Goal: Task Accomplishment & Management: Manage account settings

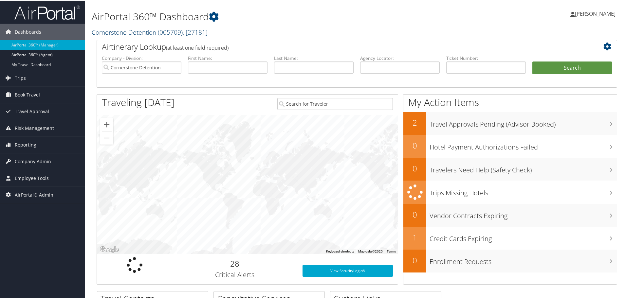
click at [150, 34] on link "Cornerstone Detention ( 005709 ) , [ 27181 ]" at bounding box center [150, 31] width 116 height 9
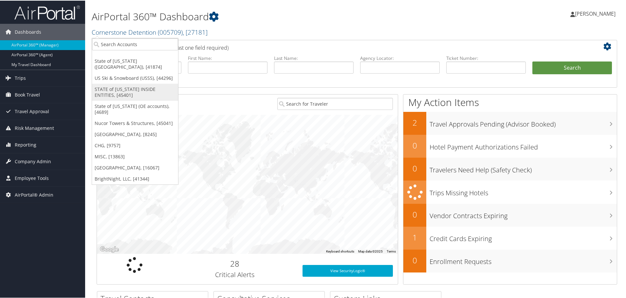
click at [142, 86] on link "STATE of [US_STATE] INSIDE ENTITIES, [45401]" at bounding box center [135, 91] width 86 height 17
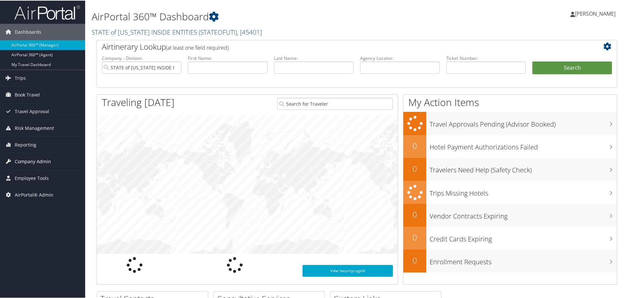
click at [36, 157] on span "Company Admin" at bounding box center [33, 161] width 36 height 16
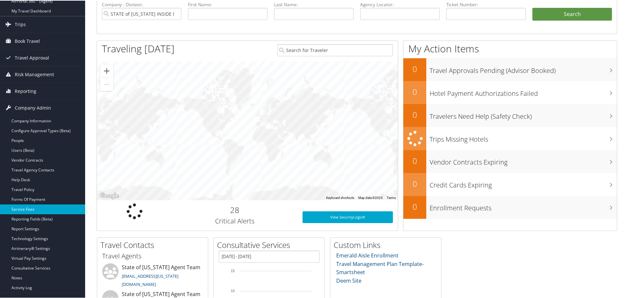
scroll to position [65, 0]
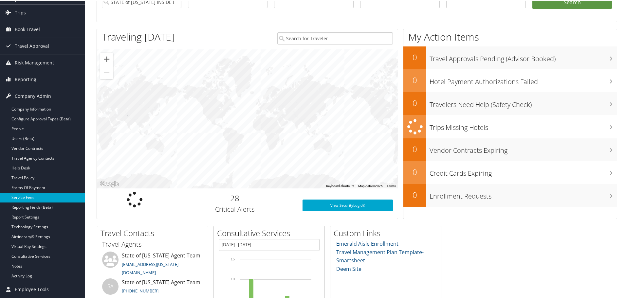
click at [32, 199] on link "Service Fees" at bounding box center [42, 197] width 85 height 10
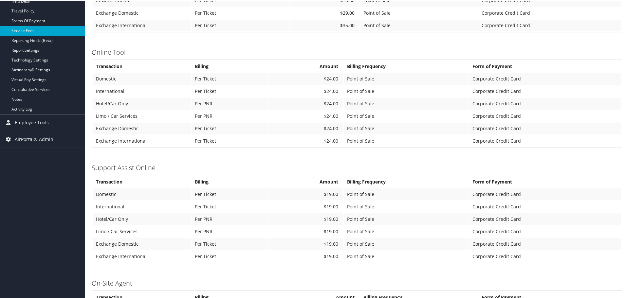
scroll to position [196, 0]
